Goal: Task Accomplishment & Management: Manage account settings

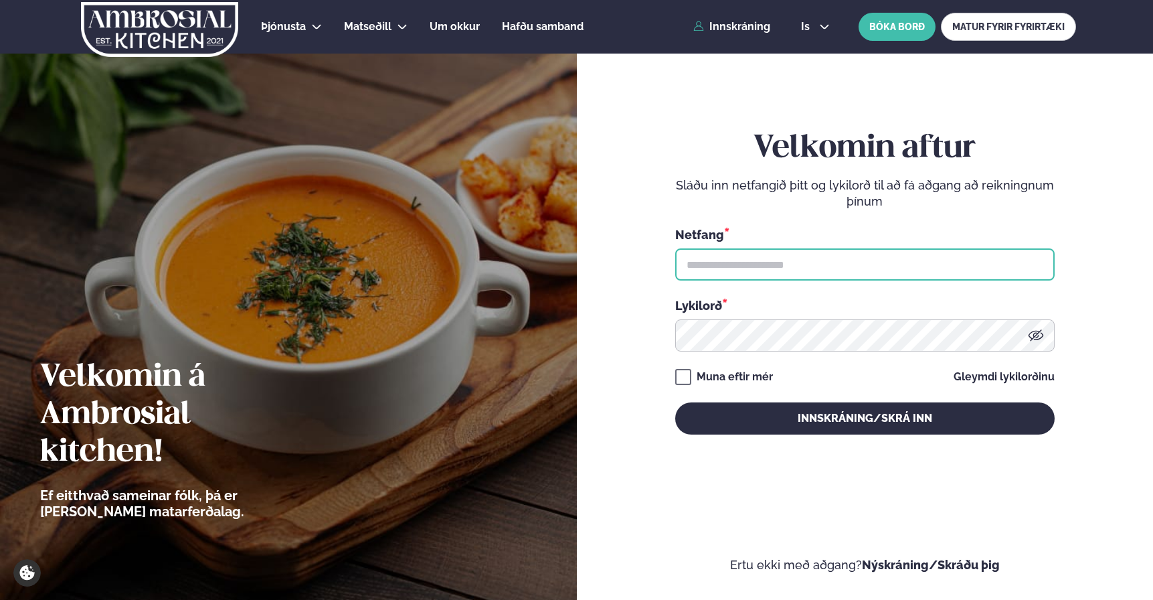
click at [808, 275] on input "text" at bounding box center [864, 264] width 379 height 32
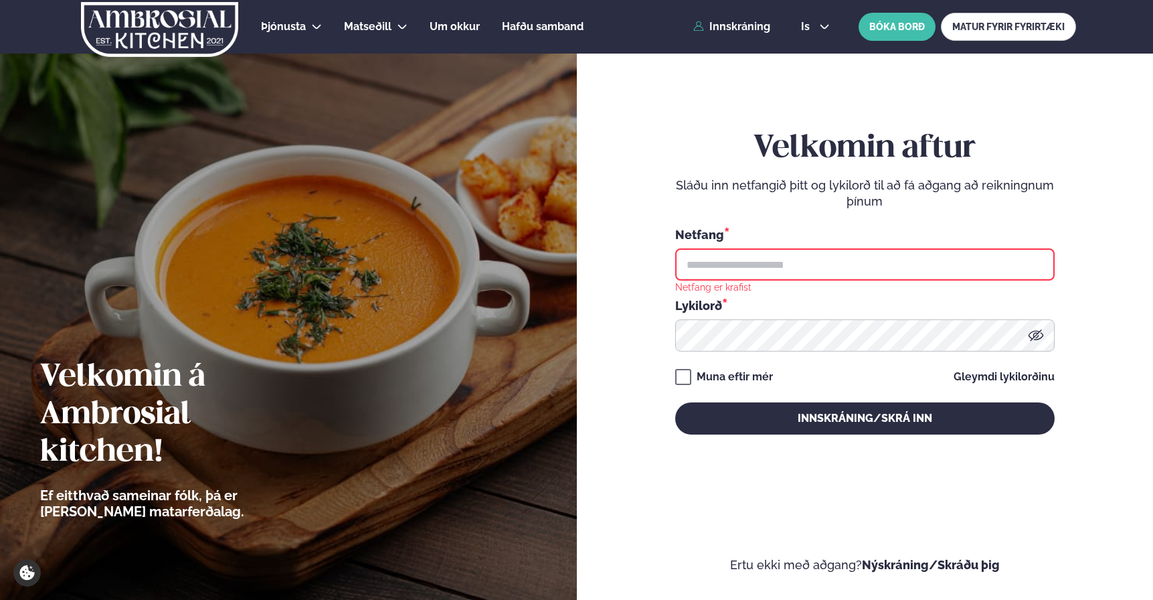
type input "**********"
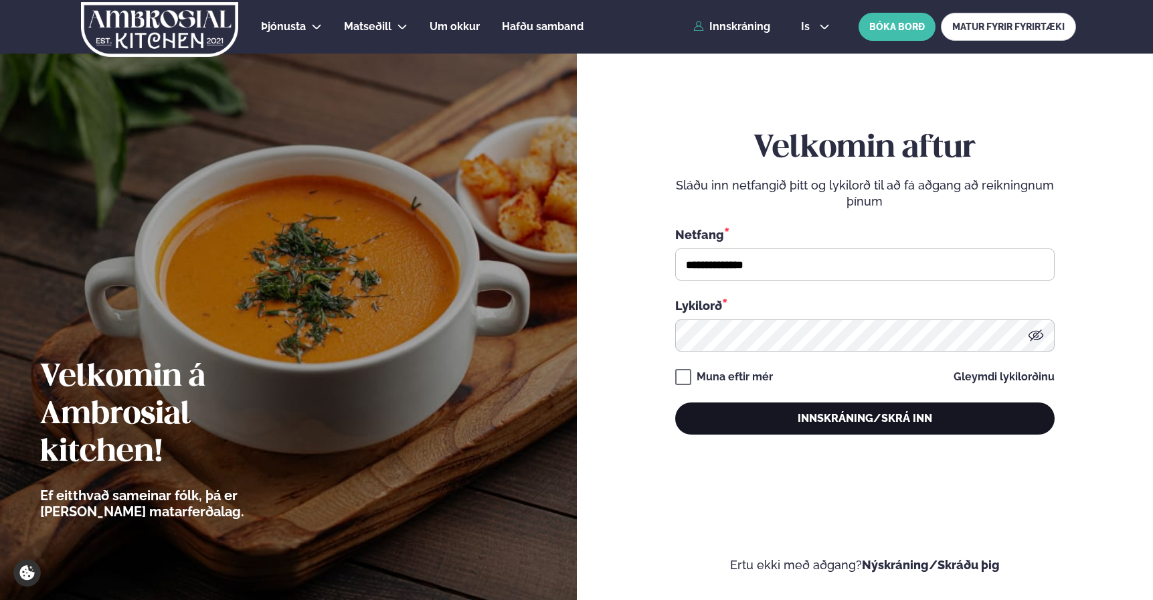
click at [823, 407] on button "Innskráning/Skrá inn" at bounding box center [864, 418] width 379 height 32
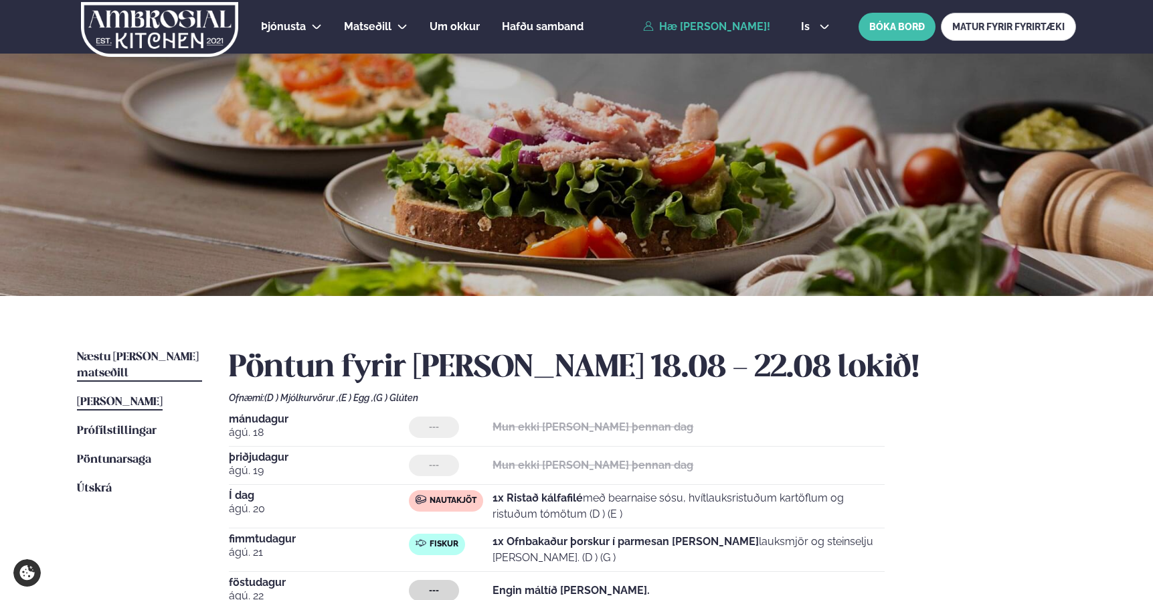
click at [164, 349] on link "Næstu [PERSON_NAME] matseðill Næsta vika" at bounding box center [139, 365] width 125 height 32
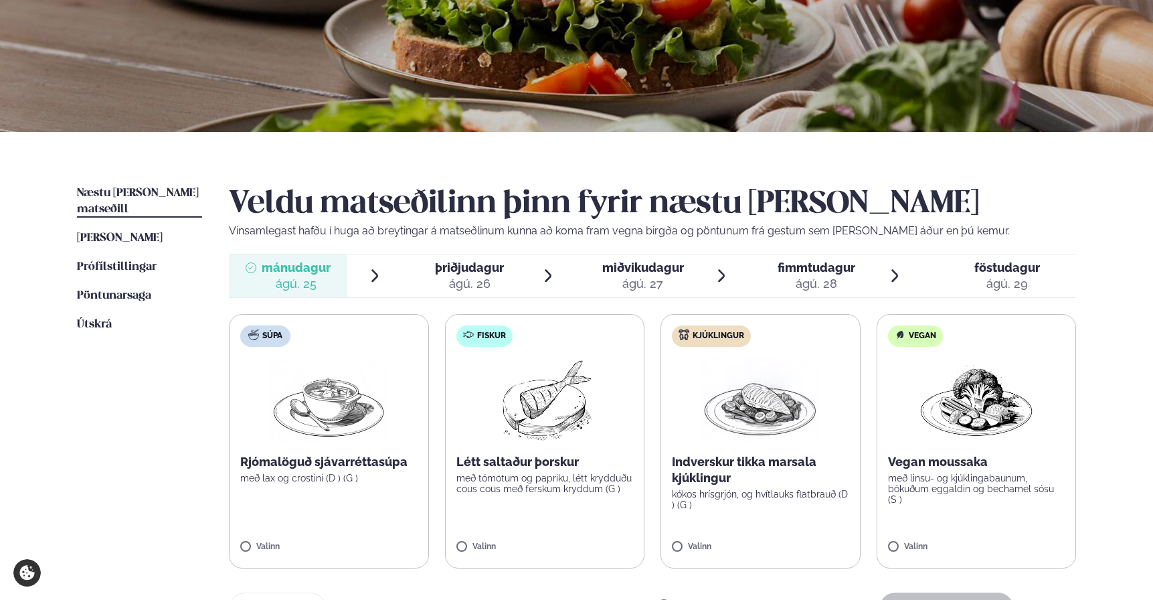
scroll to position [183, 0]
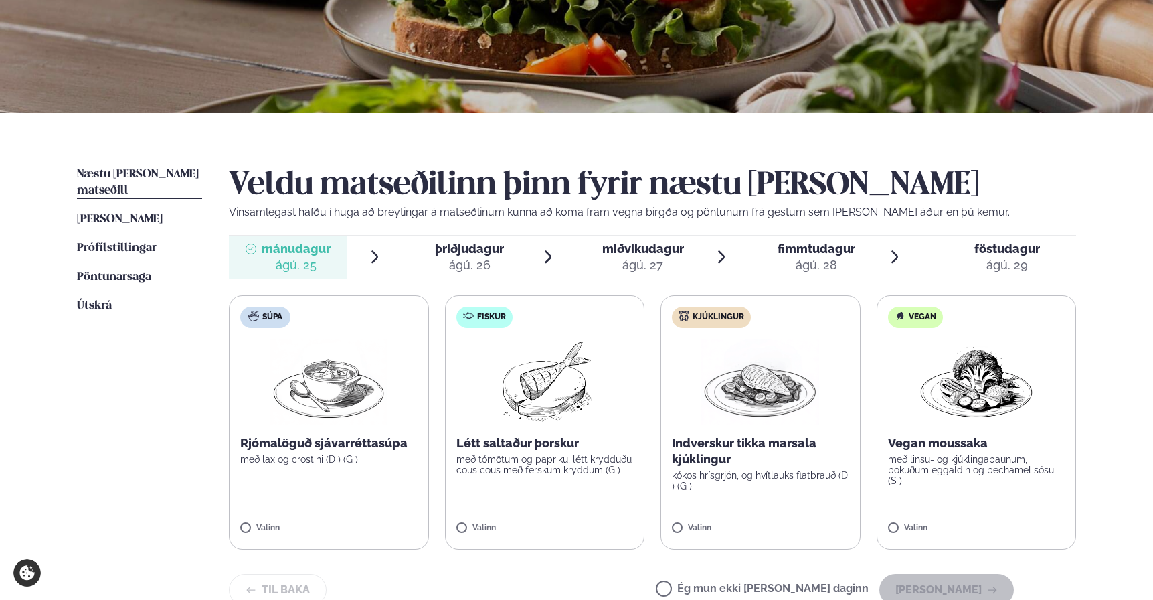
drag, startPoint x: 824, startPoint y: 250, endPoint x: 817, endPoint y: 258, distance: 11.4
click at [824, 250] on span "fimmtudagur" at bounding box center [817, 249] width 78 height 14
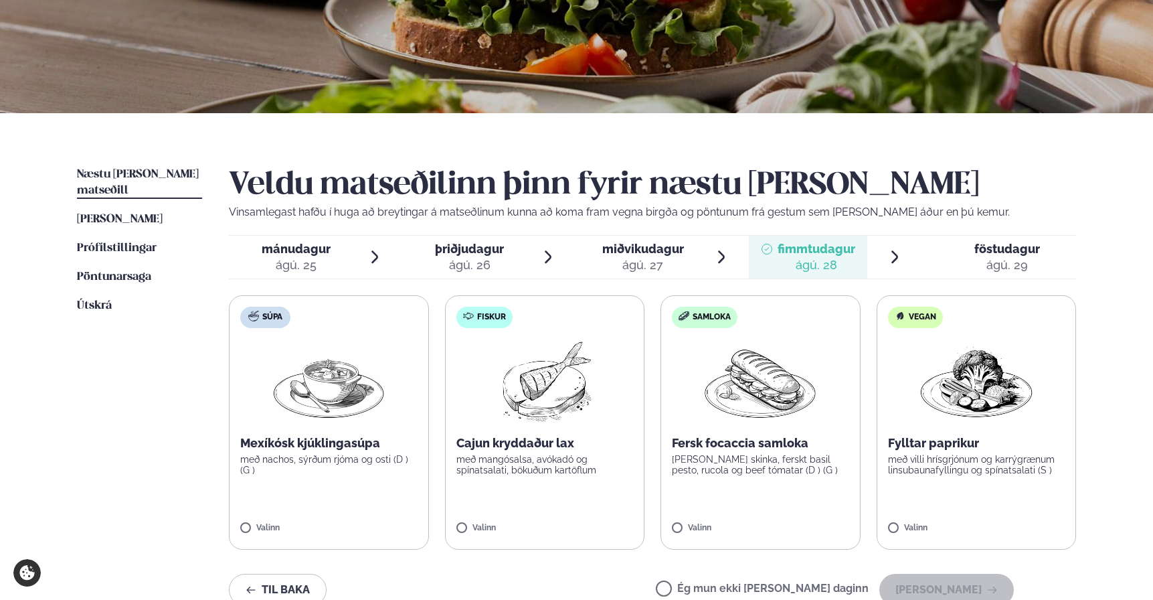
click at [1001, 253] on span "föstudagur" at bounding box center [1007, 249] width 66 height 14
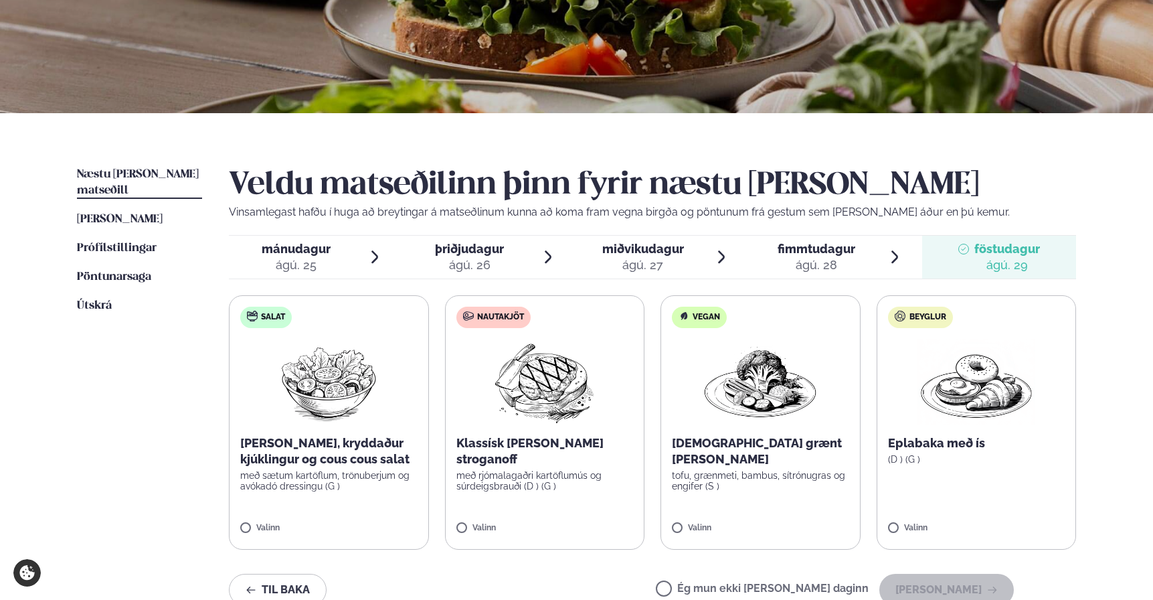
click at [844, 252] on span "fimmtudagur" at bounding box center [817, 249] width 78 height 14
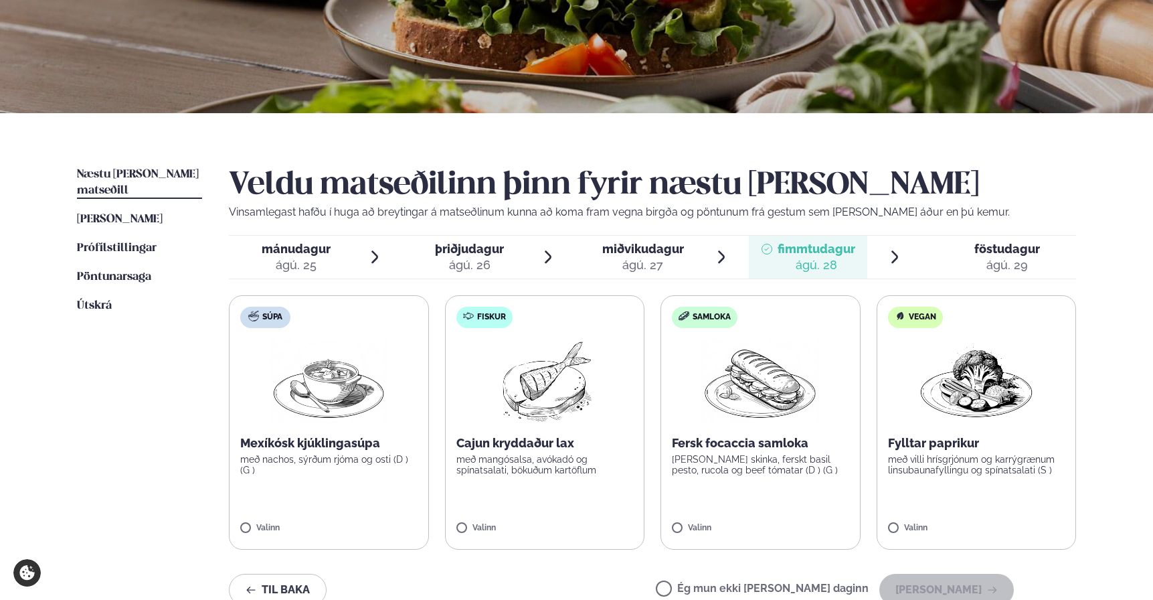
click at [745, 249] on ul "mánudagur mán. [DATE] þriðjudagur þri. [DATE] miðvikudagur mið. [DATE] fimmtuda…" at bounding box center [652, 257] width 847 height 43
click at [672, 251] on span "miðvikudagur" at bounding box center [643, 249] width 82 height 14
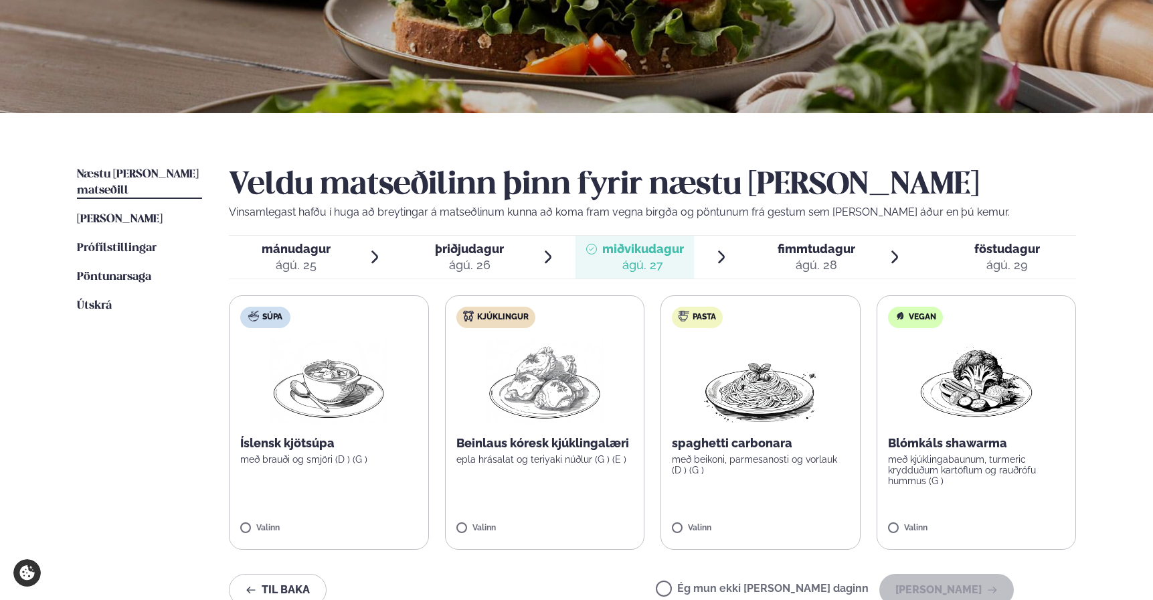
click at [782, 254] on span "fimmtudagur" at bounding box center [817, 249] width 78 height 14
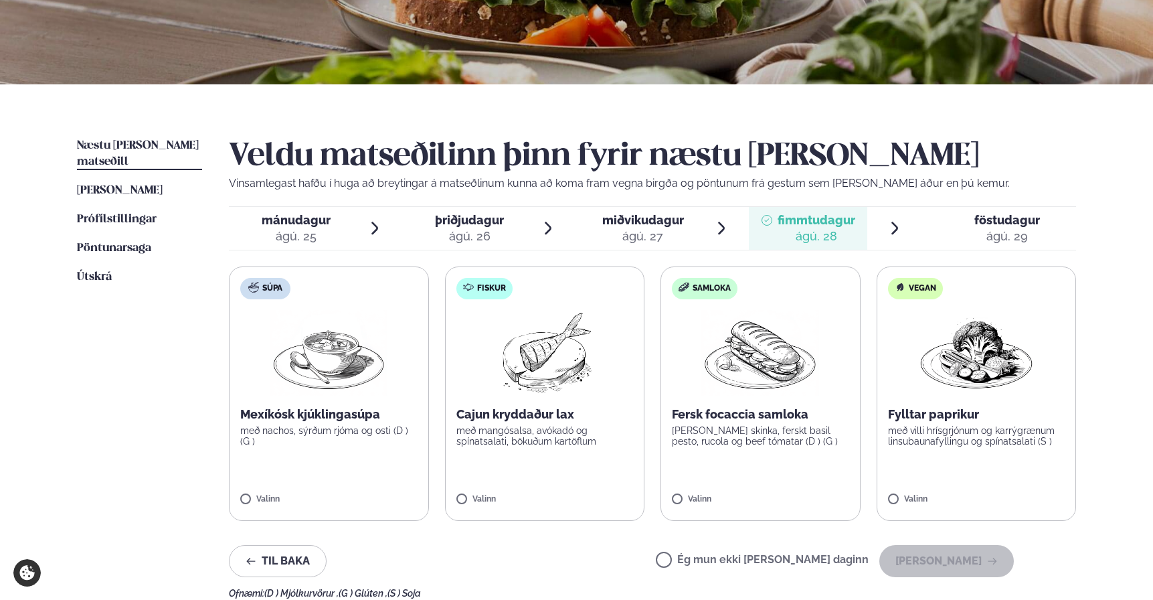
scroll to position [250, 0]
